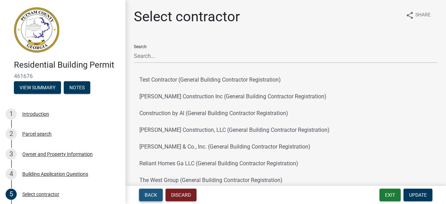
click at [152, 198] on button "Back" at bounding box center [151, 195] width 24 height 13
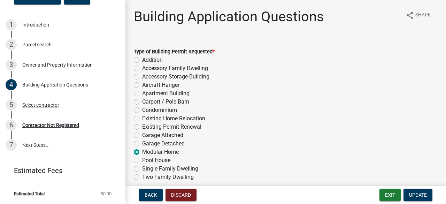
scroll to position [2709, 0]
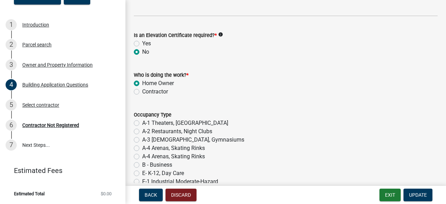
click at [340, 100] on wm-data-entity-input "Who is doing the work? * Home Owner Contractor" at bounding box center [286, 82] width 304 height 40
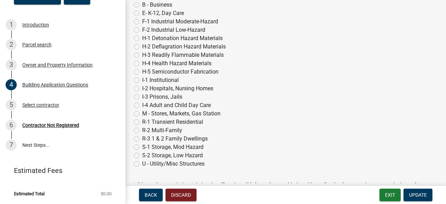
scroll to position [2922, 0]
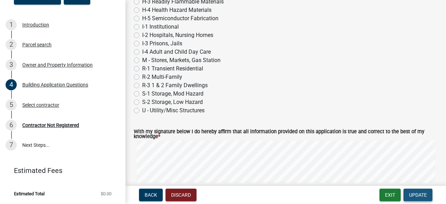
click at [417, 194] on span "Update" at bounding box center [418, 195] width 18 height 6
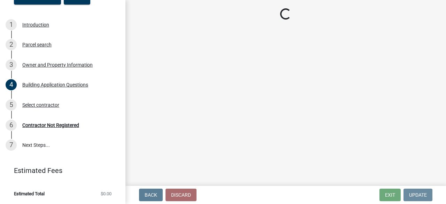
scroll to position [0, 0]
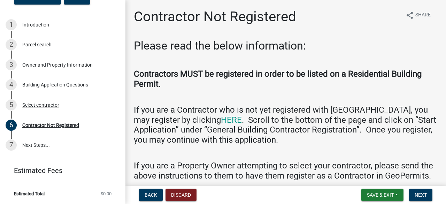
click at [308, 167] on h4 "If you are a Property Owner attempting to select your contractor, please send t…" at bounding box center [286, 171] width 304 height 20
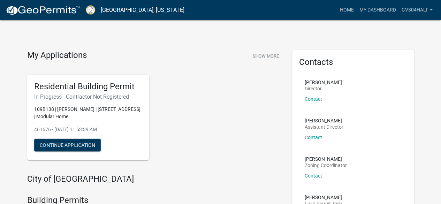
click at [226, 152] on div "Residential Building Permit In Progress - Contractor Not Registered 109B138 | […" at bounding box center [154, 117] width 265 height 97
